Goal: Information Seeking & Learning: Learn about a topic

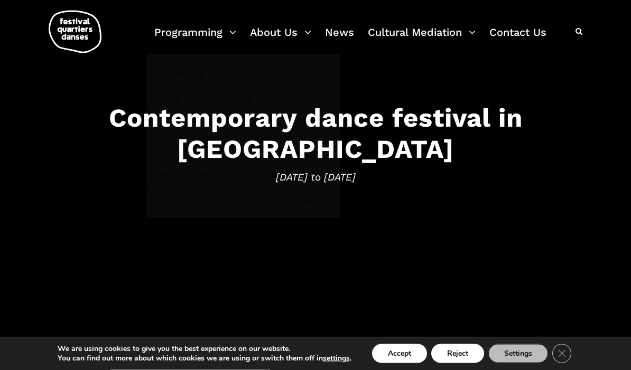
scroll to position [76, 0]
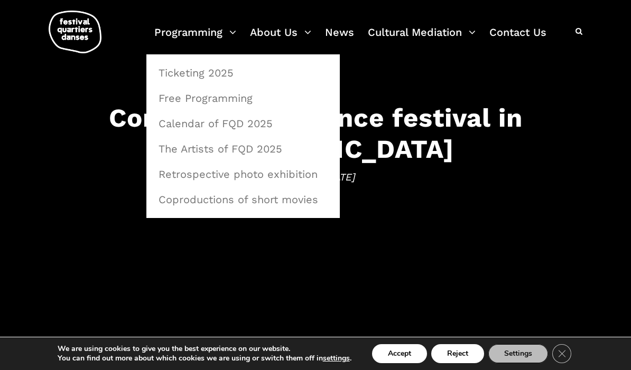
click at [270, 148] on link "The Artists of FQD 2025" at bounding box center [243, 149] width 182 height 24
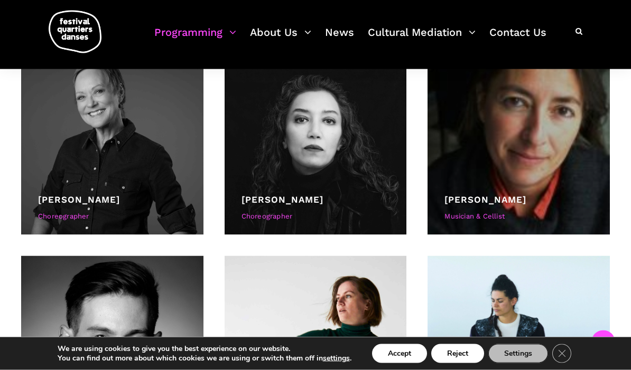
scroll to position [891, 0]
click at [346, 155] on div at bounding box center [316, 143] width 182 height 182
click at [357, 185] on div at bounding box center [316, 143] width 182 height 182
click at [335, 166] on div at bounding box center [316, 143] width 182 height 182
click at [305, 204] on link "[PERSON_NAME]" at bounding box center [283, 199] width 82 height 11
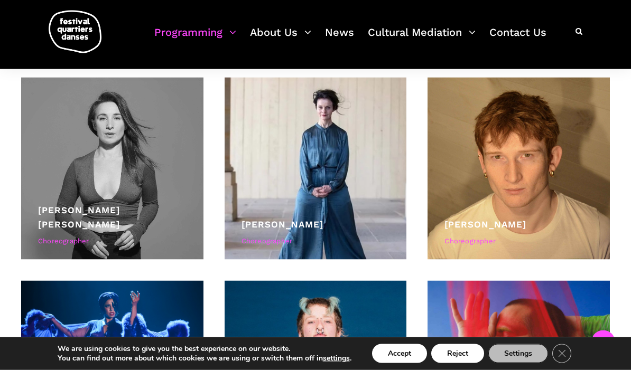
scroll to position [1476, 0]
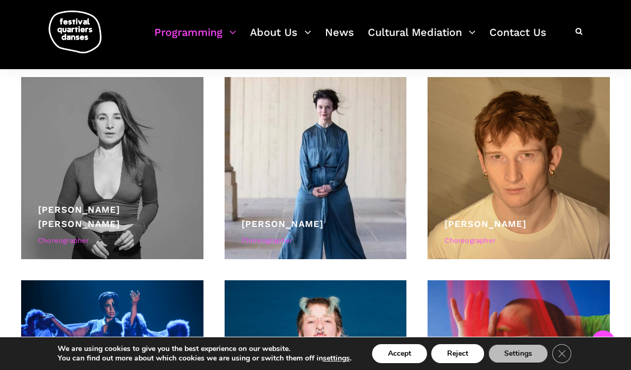
click at [349, 201] on div at bounding box center [316, 168] width 182 height 182
click at [347, 234] on div "Lene Boel Choreographer" at bounding box center [316, 234] width 149 height 34
click at [275, 228] on link "Lene Boel" at bounding box center [283, 224] width 82 height 11
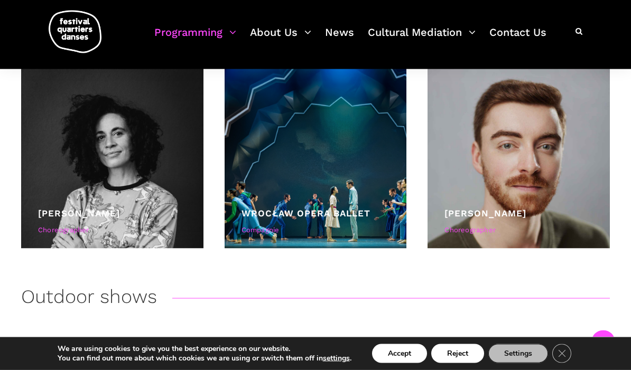
scroll to position [2097, 0]
click at [71, 217] on link "Victoria Hunt" at bounding box center [79, 213] width 82 height 11
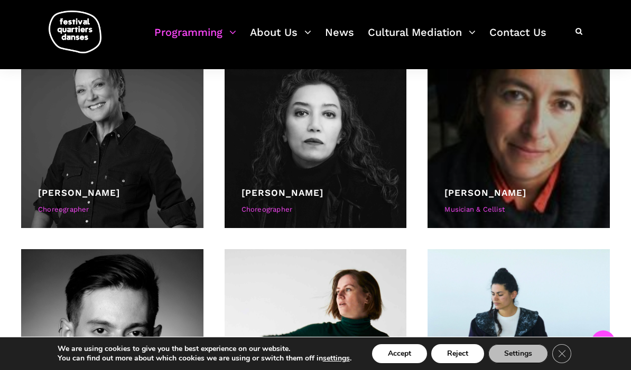
scroll to position [896, 0]
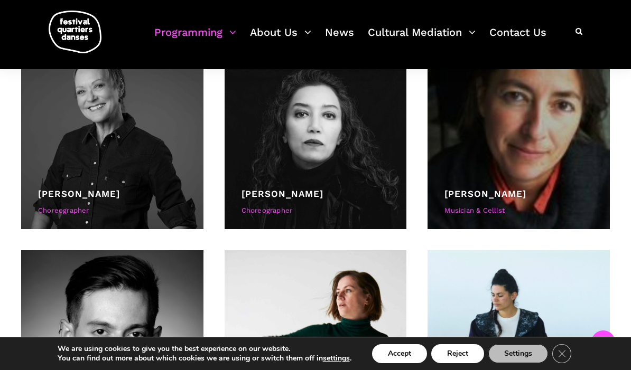
click at [307, 192] on link "[PERSON_NAME]" at bounding box center [283, 194] width 82 height 11
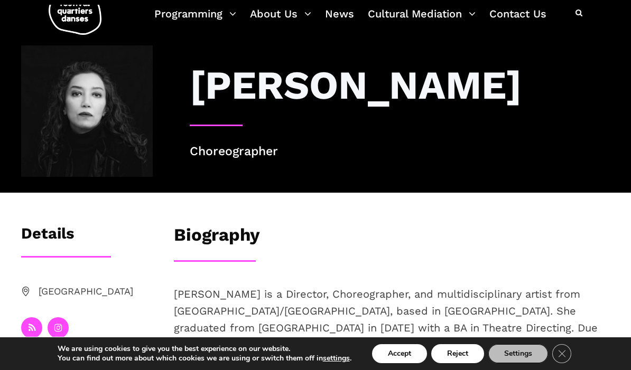
scroll to position [12, 0]
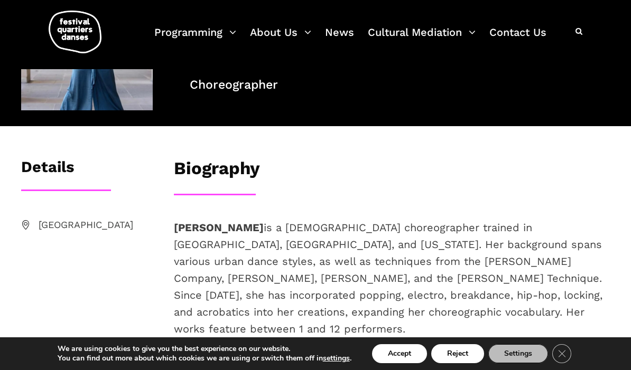
scroll to position [92, 0]
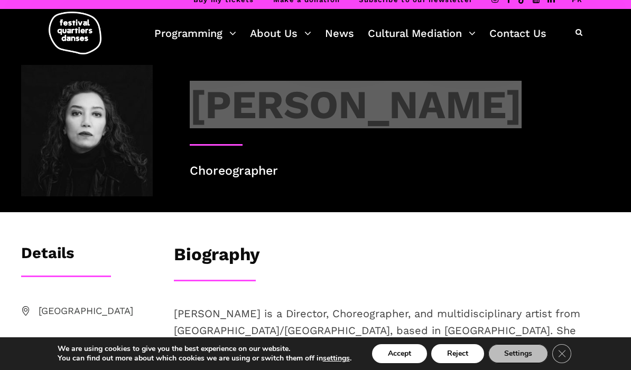
scroll to position [8, 0]
